Goal: Task Accomplishment & Management: Manage account settings

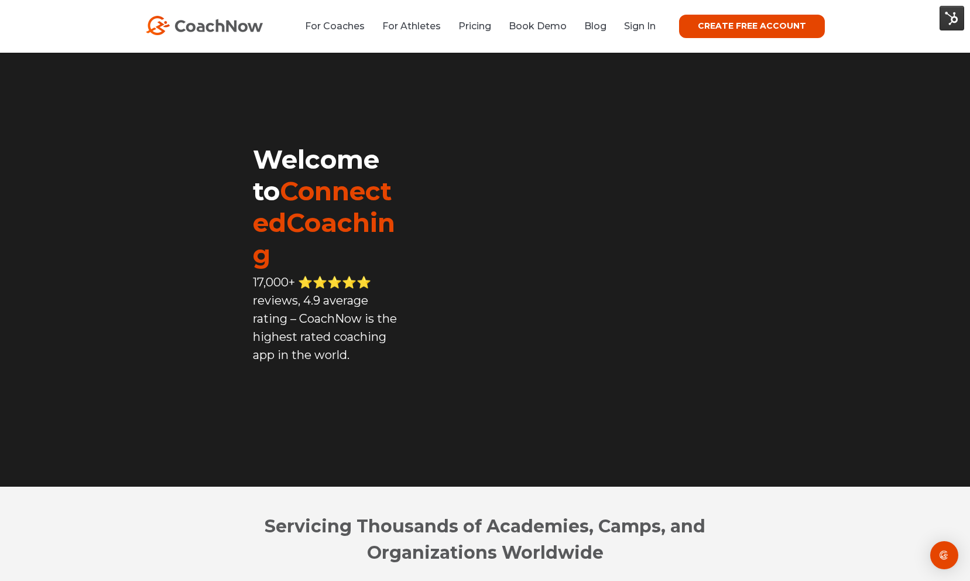
click at [634, 33] on li "Sign In" at bounding box center [635, 26] width 40 height 15
click at [645, 25] on link "Sign In" at bounding box center [640, 25] width 32 height 11
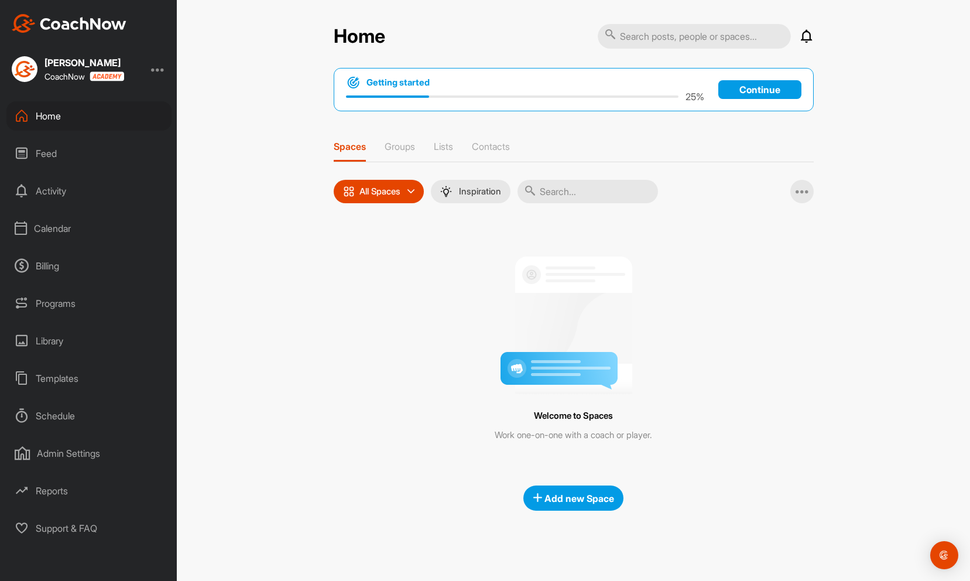
click at [54, 263] on div "Billing" at bounding box center [88, 265] width 165 height 29
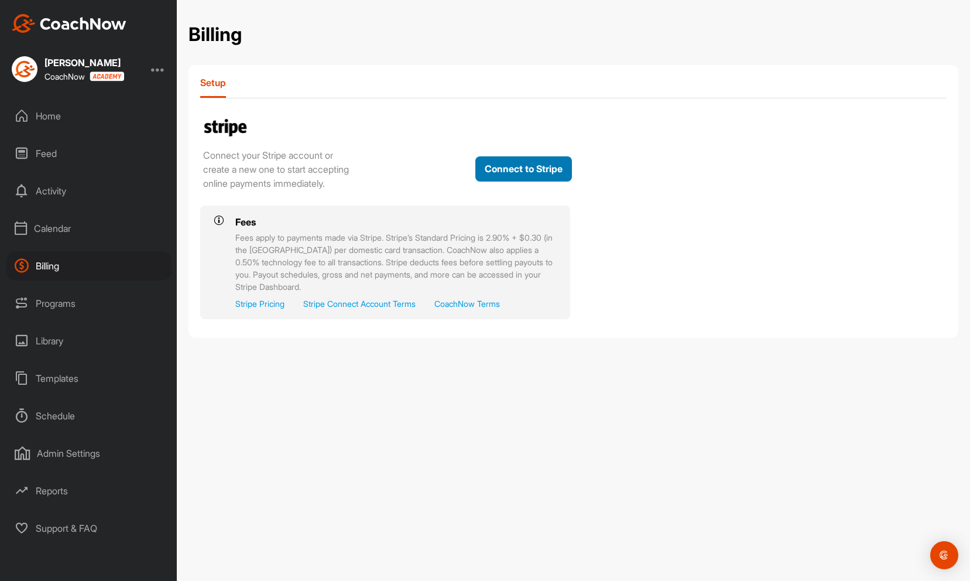
click at [531, 174] on button "Connect to Stripe" at bounding box center [523, 168] width 97 height 25
click at [509, 175] on button "Connect to Stripe" at bounding box center [523, 168] width 97 height 25
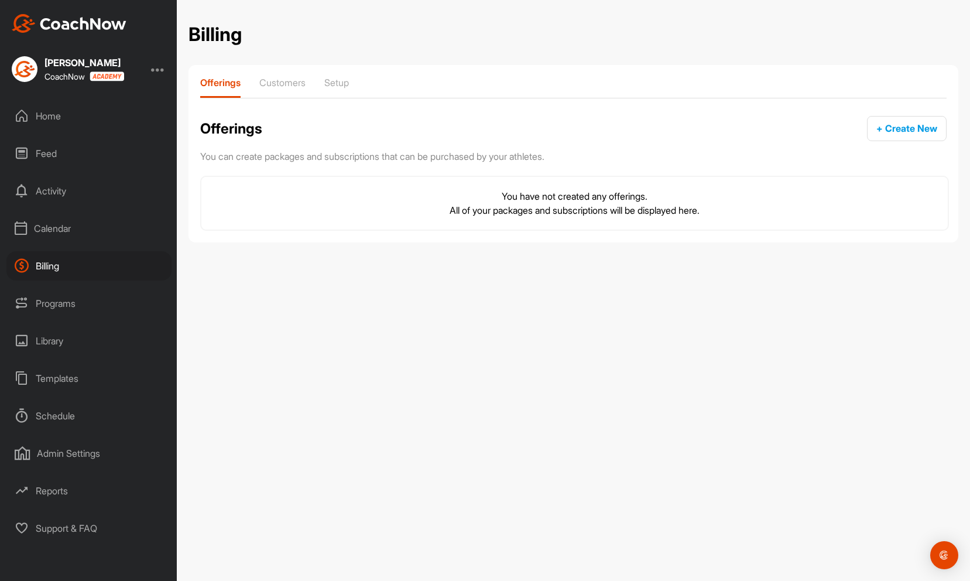
click at [64, 454] on div "Admin Settings" at bounding box center [88, 453] width 165 height 29
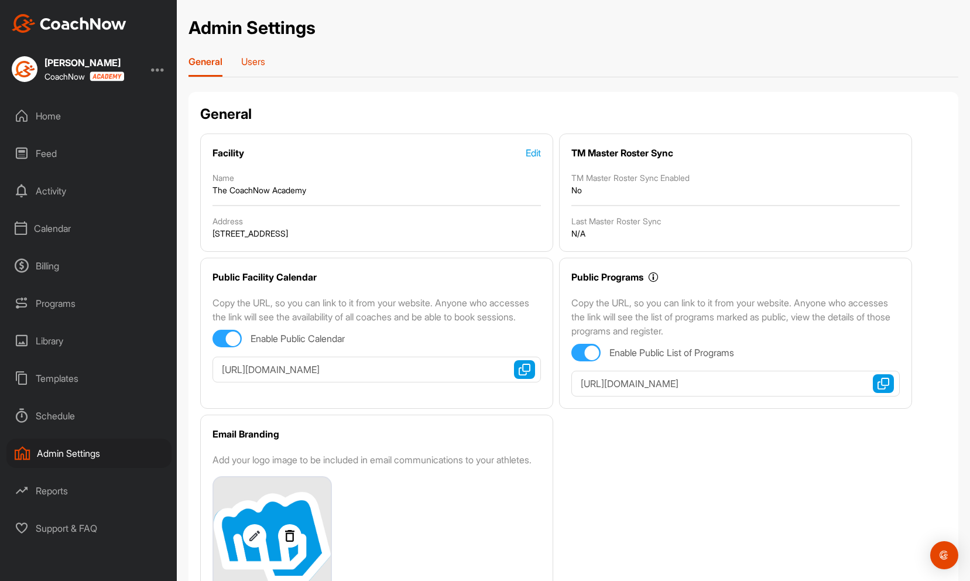
click at [247, 66] on p "Users" at bounding box center [253, 62] width 24 height 12
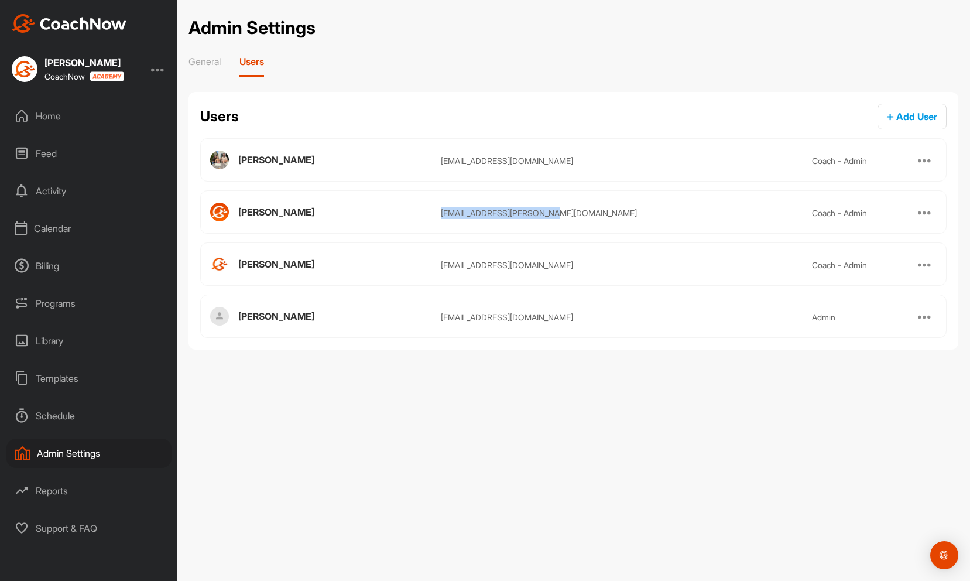
drag, startPoint x: 442, startPoint y: 215, endPoint x: 552, endPoint y: 215, distance: 110.1
click at [552, 215] on div "aberlin+laura@coachnow.io" at bounding box center [626, 213] width 371 height 12
copy div "aberlin+laura@coachnow.io"
click at [152, 67] on div "Paddy Shea CoachNow" at bounding box center [88, 69] width 177 height 26
click at [161, 70] on div at bounding box center [158, 69] width 14 height 14
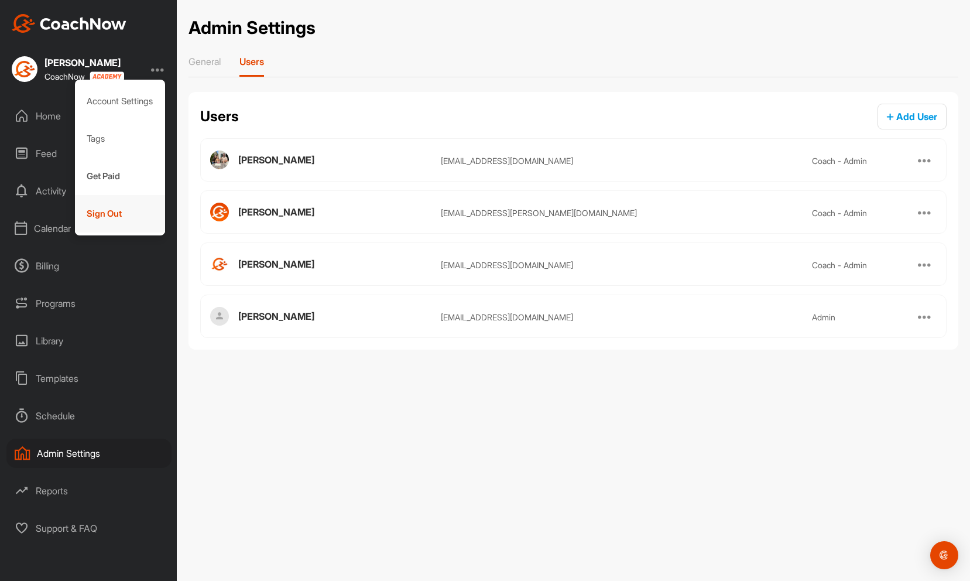
click at [114, 214] on div "Sign Out" at bounding box center [120, 213] width 91 height 37
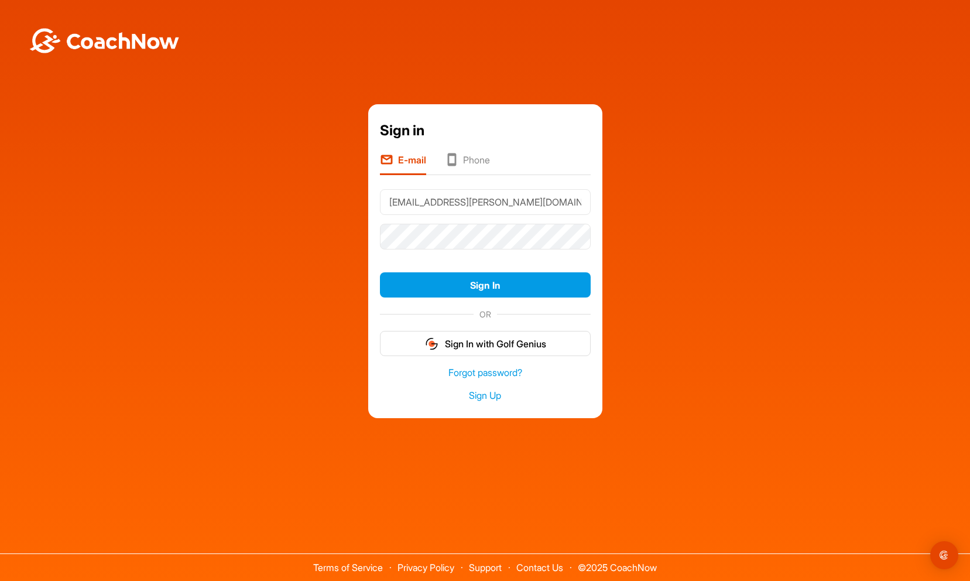
type input "aberlin+laura@coachnow.io"
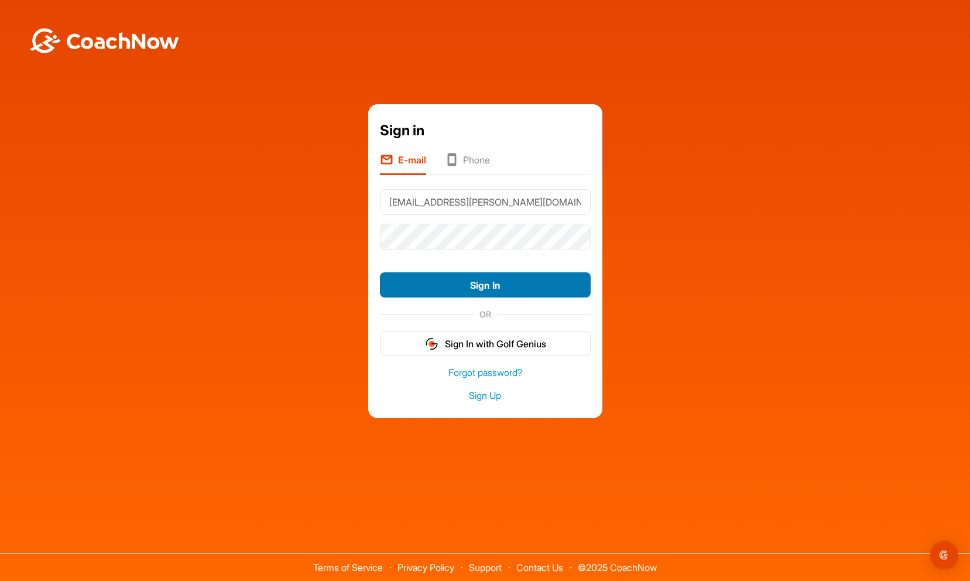
click at [445, 284] on button "Sign In" at bounding box center [485, 284] width 211 height 25
